Goal: Book appointment/travel/reservation

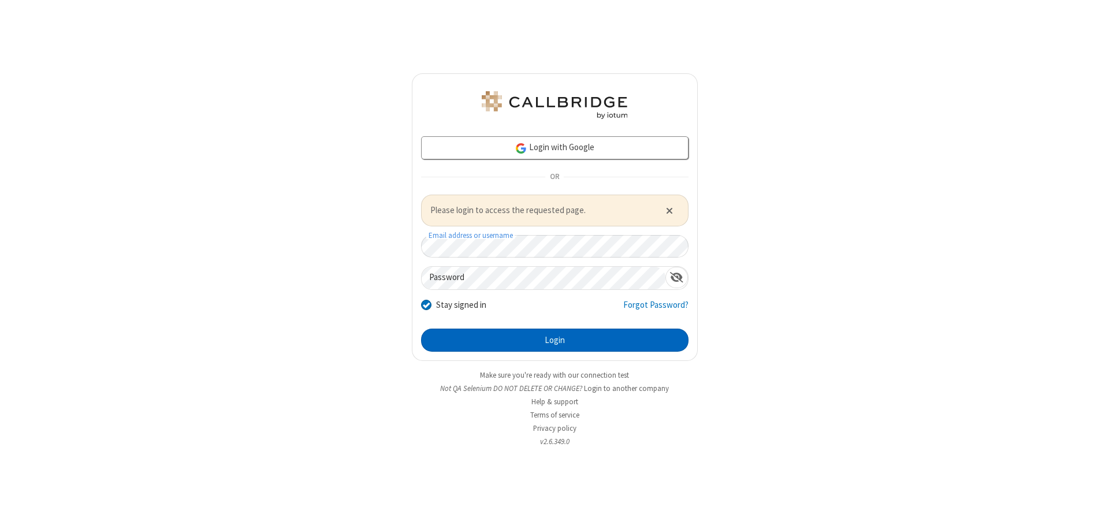
click at [554, 340] on button "Login" at bounding box center [554, 340] width 267 height 23
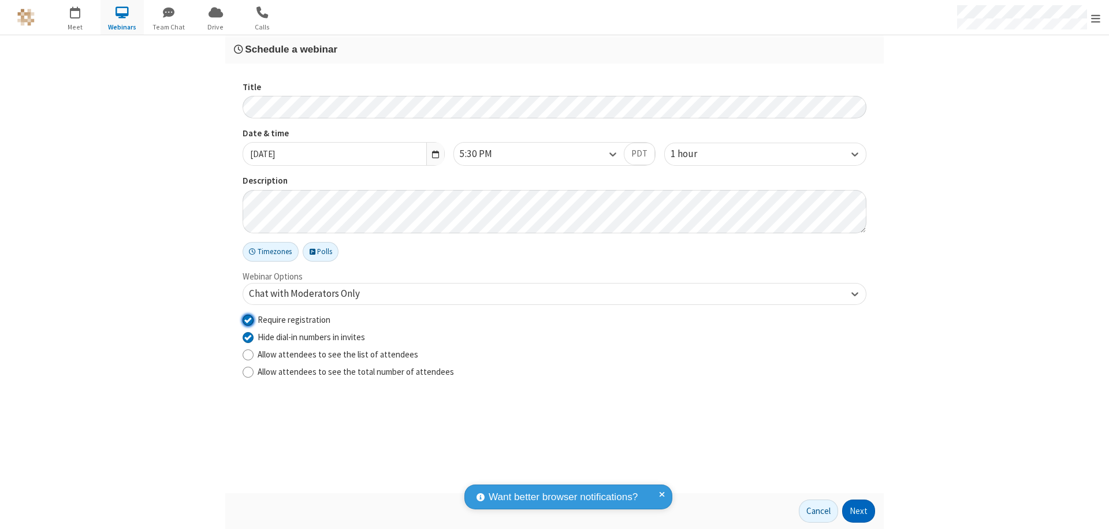
click at [248, 319] on input "Require registration" at bounding box center [248, 320] width 11 height 12
checkbox input "false"
click at [859, 511] on button "Next" at bounding box center [858, 511] width 33 height 23
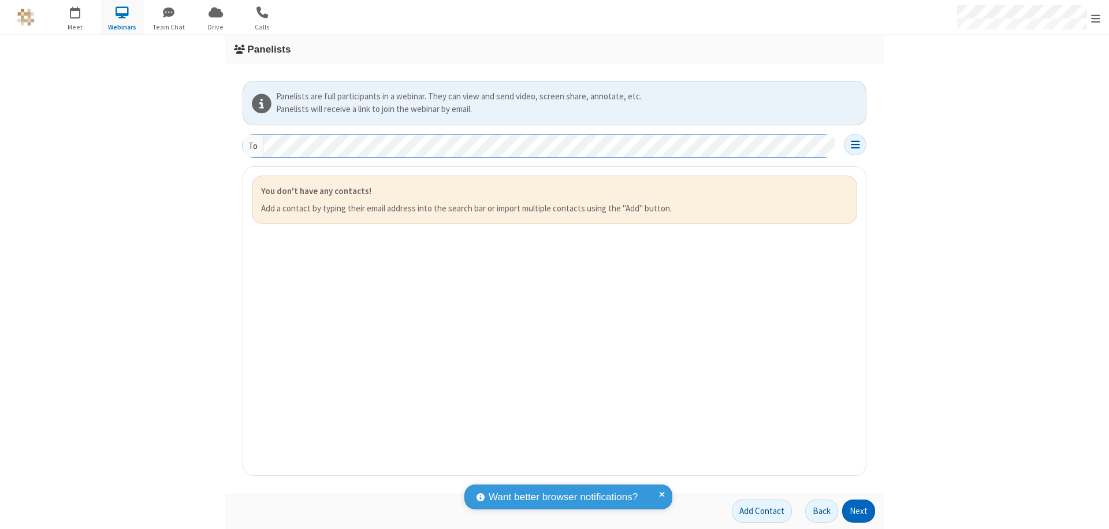
click at [859, 511] on button "Next" at bounding box center [858, 511] width 33 height 23
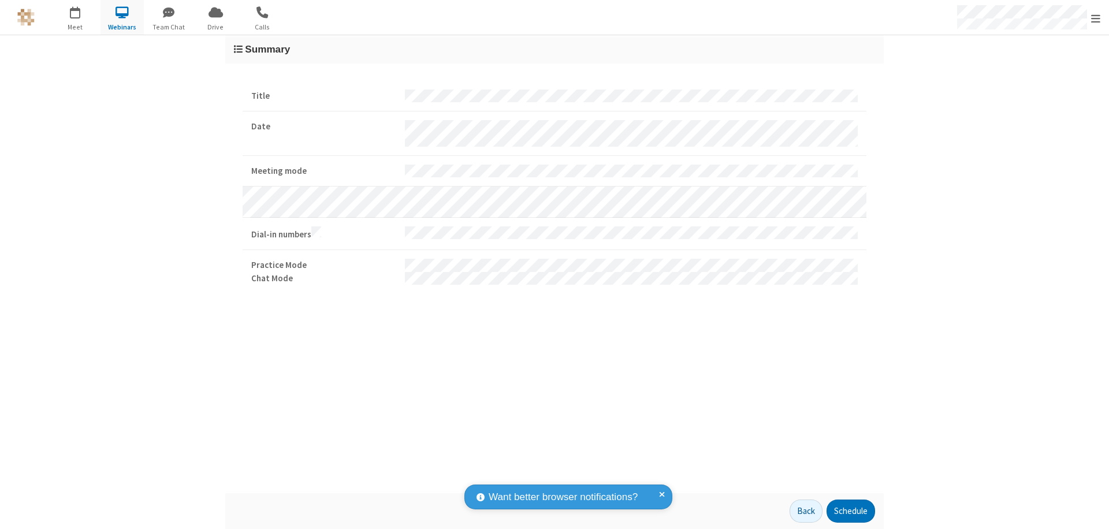
click at [850, 511] on button "Schedule" at bounding box center [850, 511] width 49 height 23
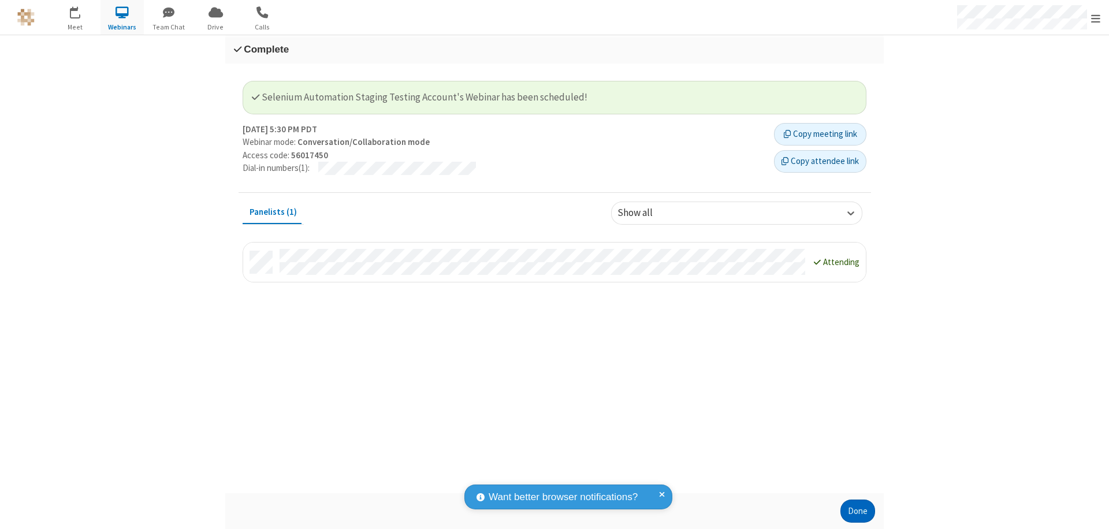
click at [858, 511] on button "Done" at bounding box center [857, 511] width 35 height 23
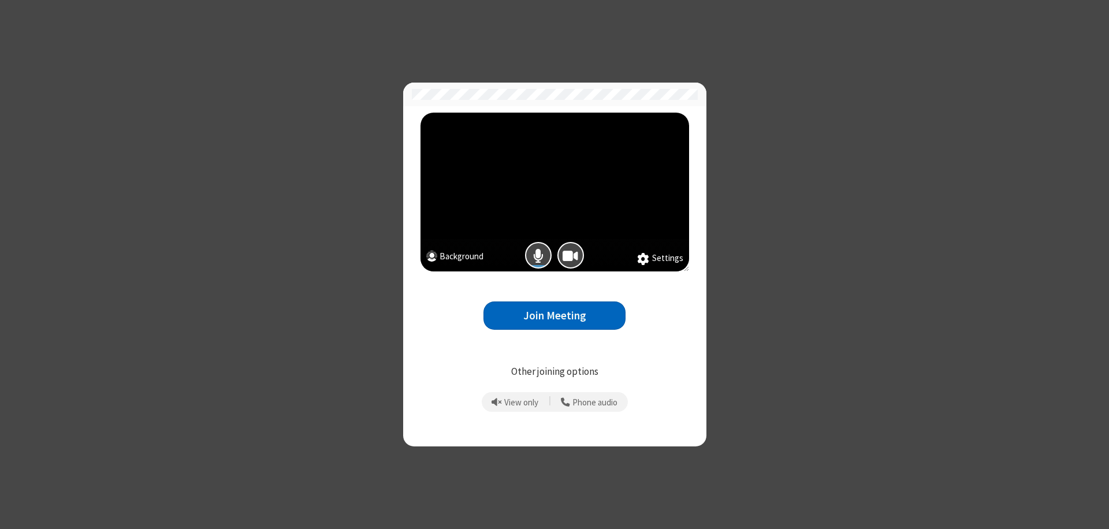
click at [554, 315] on button "Join Meeting" at bounding box center [554, 315] width 142 height 28
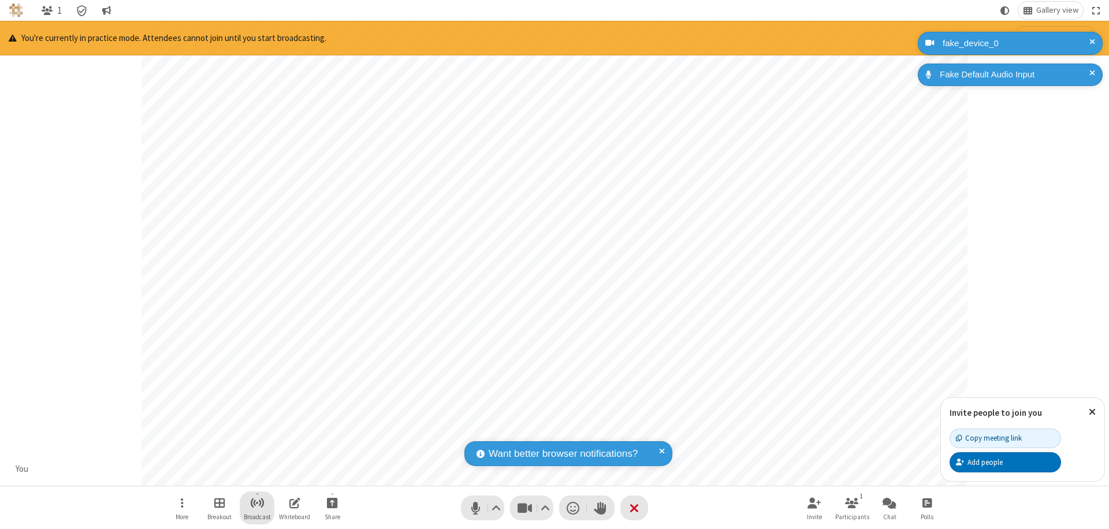
click at [256, 502] on span "Start broadcast" at bounding box center [257, 503] width 14 height 14
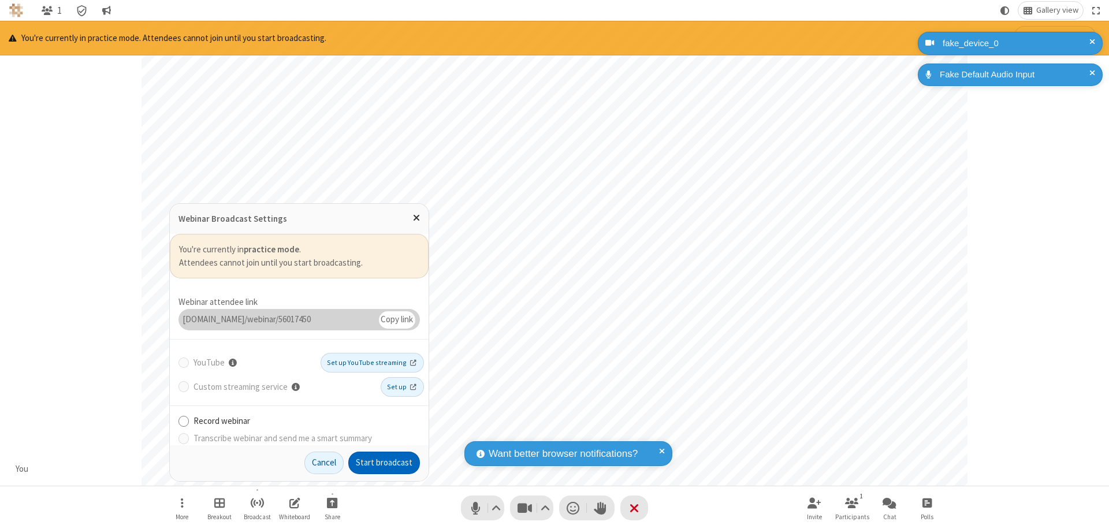
click at [384, 463] on button "Start broadcast" at bounding box center [384, 463] width 72 height 23
